Goal: Check status: Check status

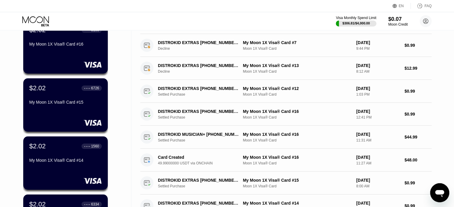
scroll to position [239, 0]
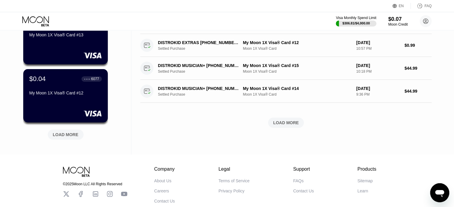
click at [80, 138] on div "LOAD MORE" at bounding box center [66, 135] width 36 height 10
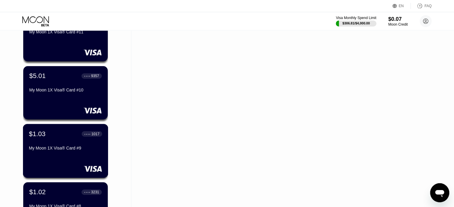
scroll to position [418, 0]
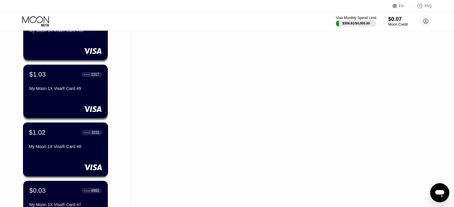
click at [65, 143] on div "$1.02 ● ● ● ● 3231 My Moon 1X Visa® Card #8" at bounding box center [65, 140] width 73 height 23
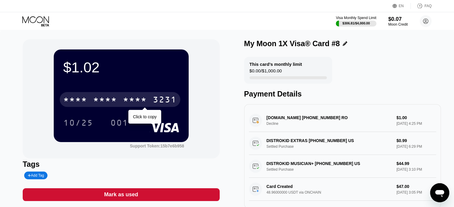
click at [148, 101] on div "* * * * * * * * * * * * 3231" at bounding box center [120, 99] width 120 height 15
